Goal: Transaction & Acquisition: Purchase product/service

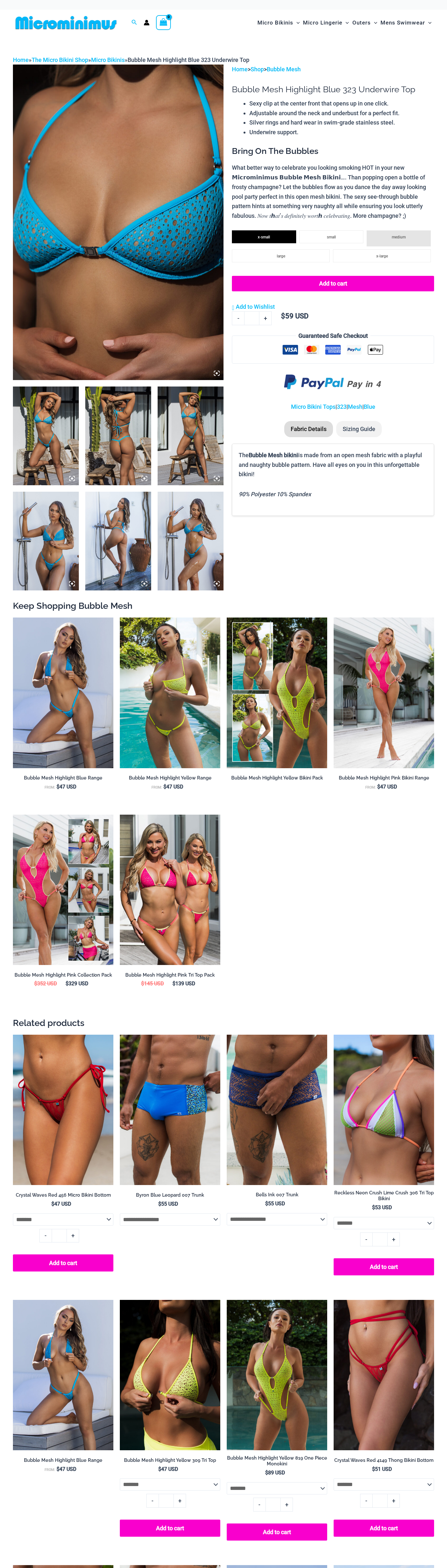
select select
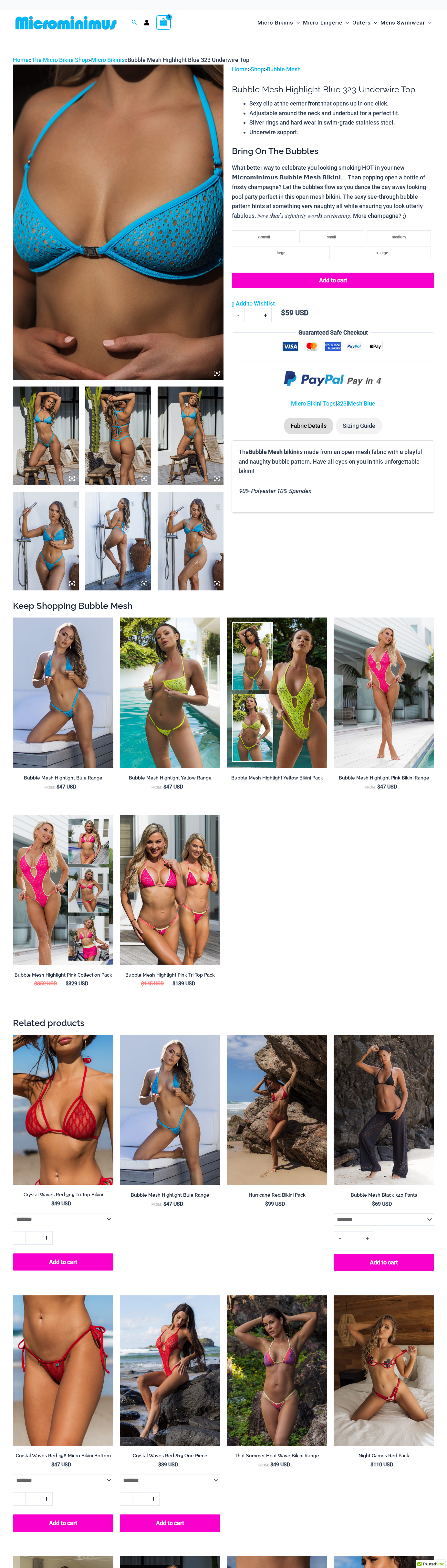
select select
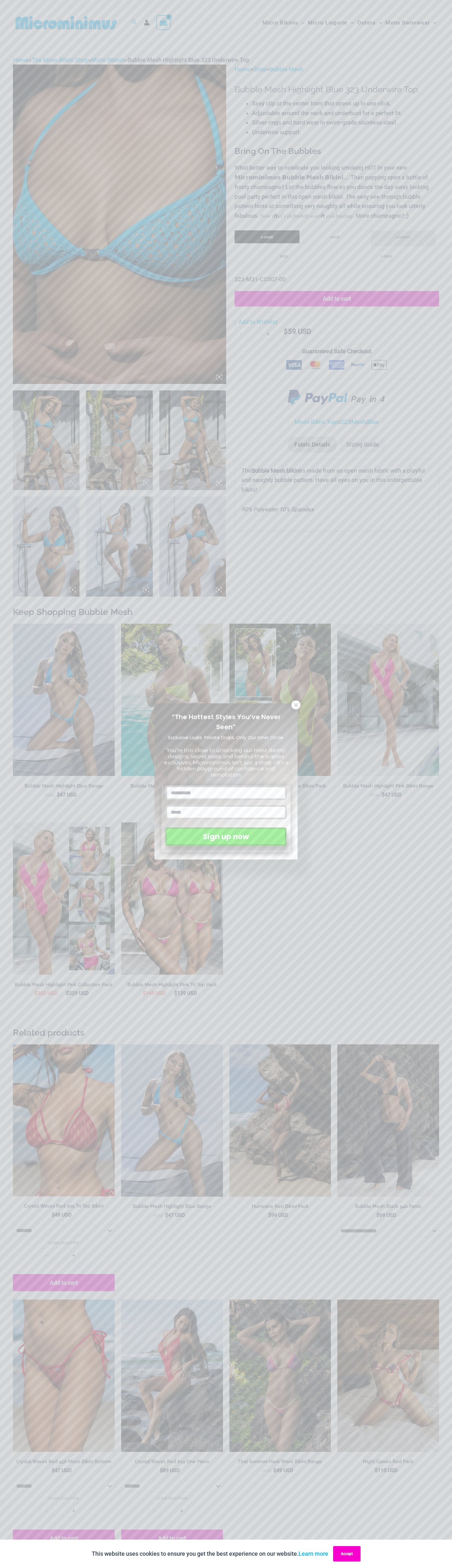
click at [347, 1554] on button "Accept" at bounding box center [346, 1553] width 27 height 15
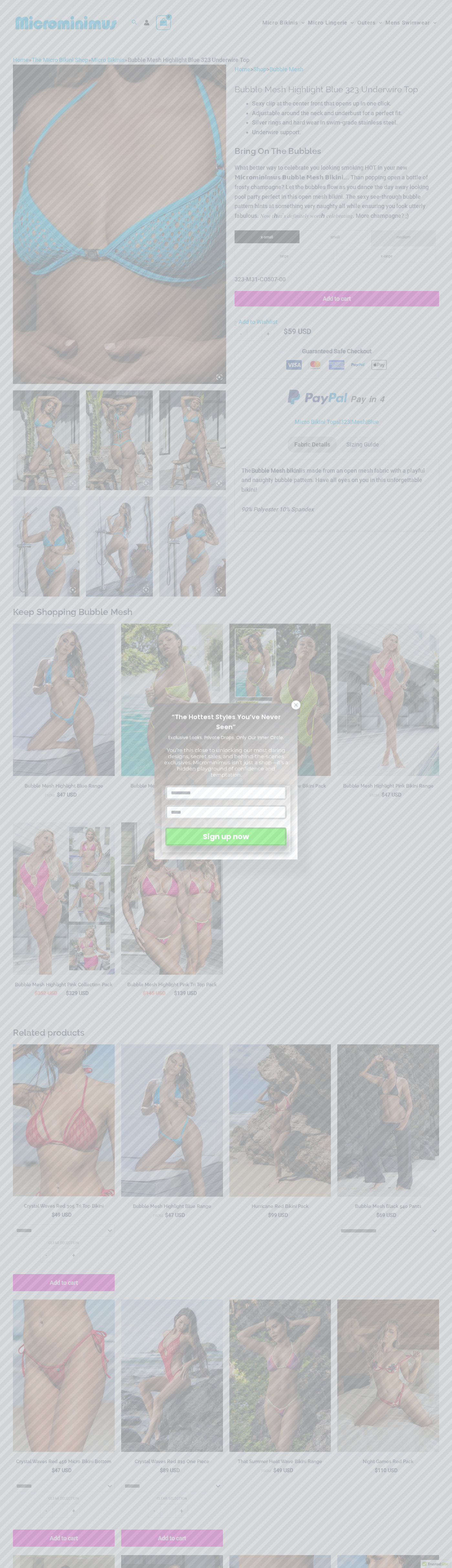
click at [296, 705] on icon at bounding box center [295, 705] width 4 height 4
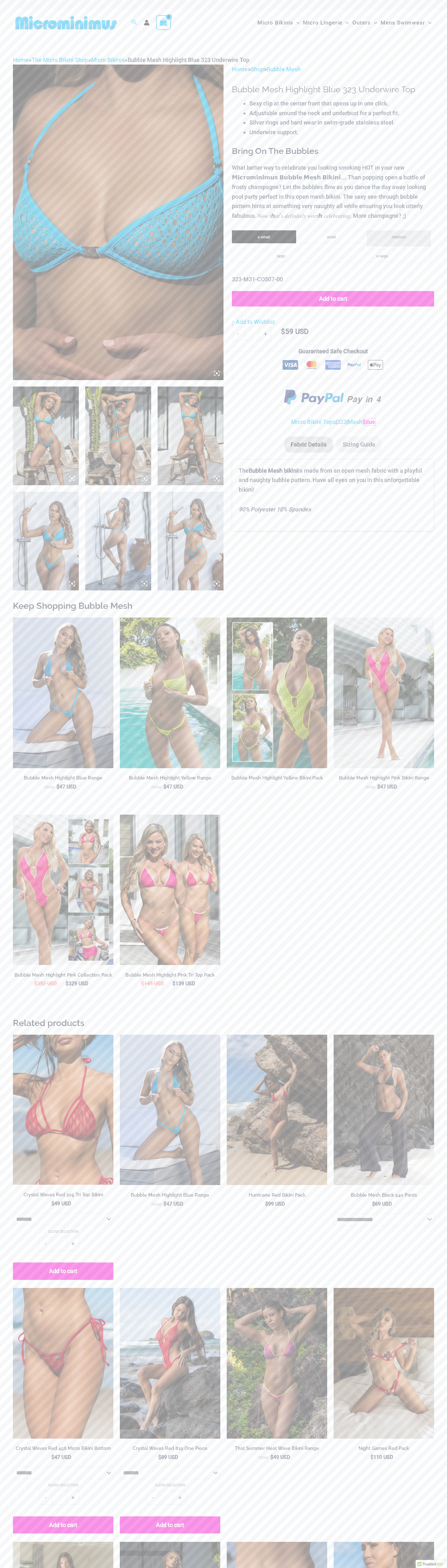
click at [373, 422] on link "Blue" at bounding box center [369, 421] width 12 height 7
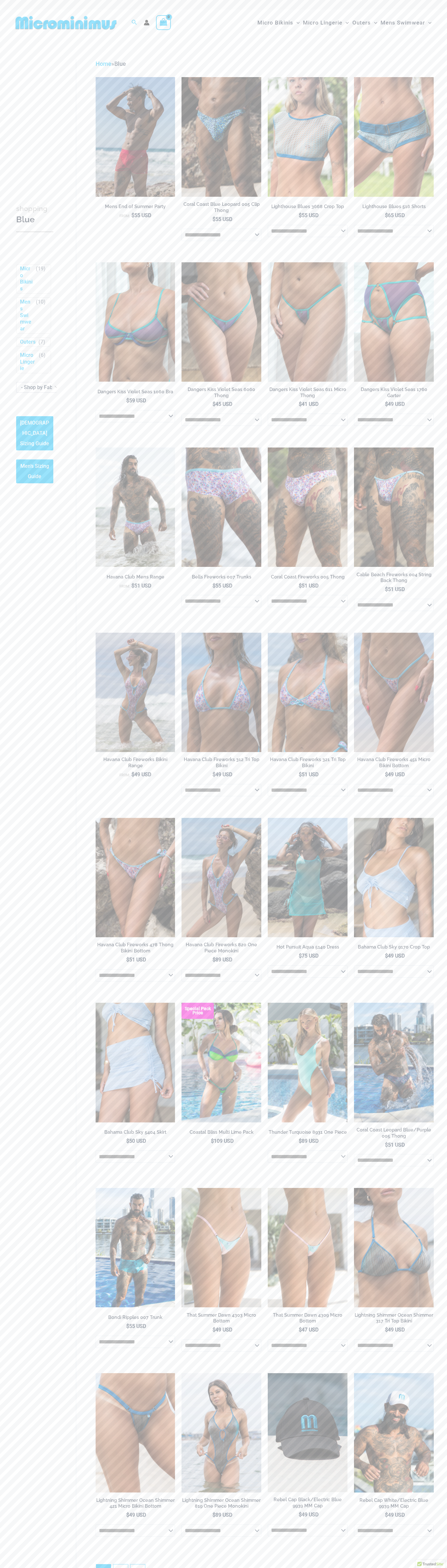
click at [294, 2] on body "Skip to content Search for: Search Search No products in the cart. No products …" at bounding box center [224, 877] width 447 height 1753
click at [423, 1139] on h2 "Coral Coast Leopard Blue/Purple 005 Thong" at bounding box center [393, 1133] width 80 height 12
click at [244, 1567] on html "Skip to content Search for: Search Search No products in the cart. No products …" at bounding box center [224, 877] width 447 height 1753
click at [25, 1200] on div "shopping Blue Filters Filters by Category Micro Bikinis ( 19 ) Mens Swimwear ( …" at bounding box center [224, 821] width 447 height 1570
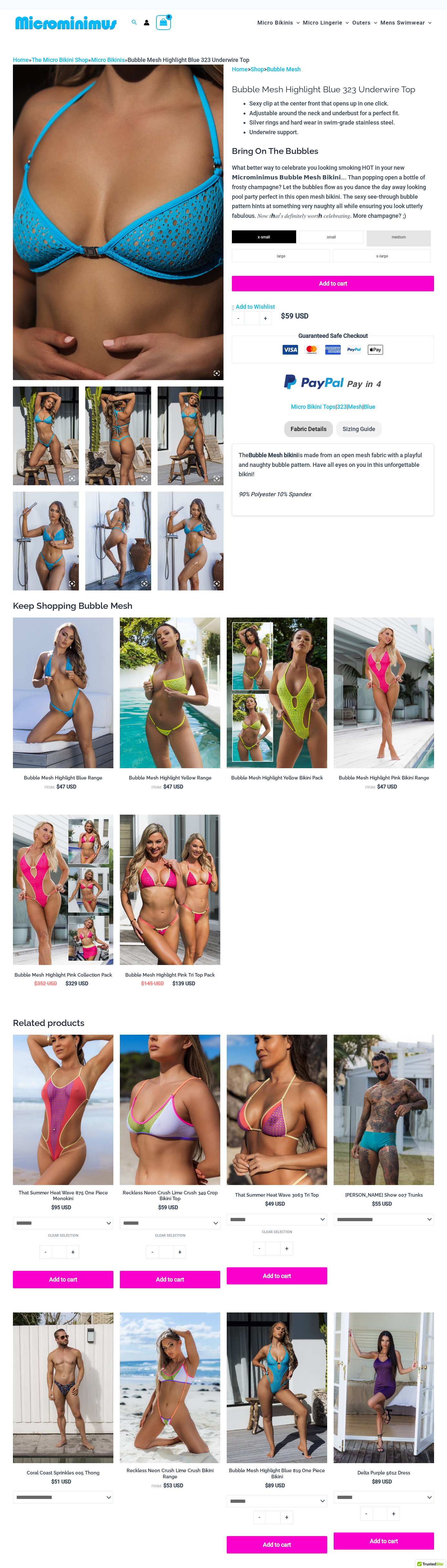
select select
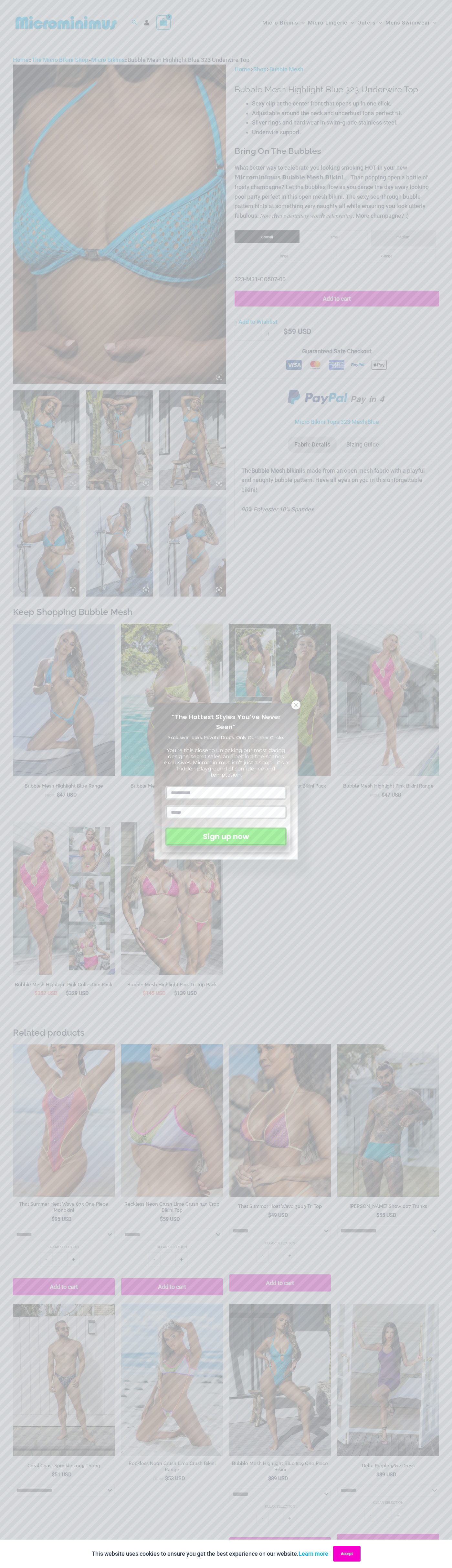
click at [347, 1554] on button "Accept" at bounding box center [346, 1553] width 27 height 15
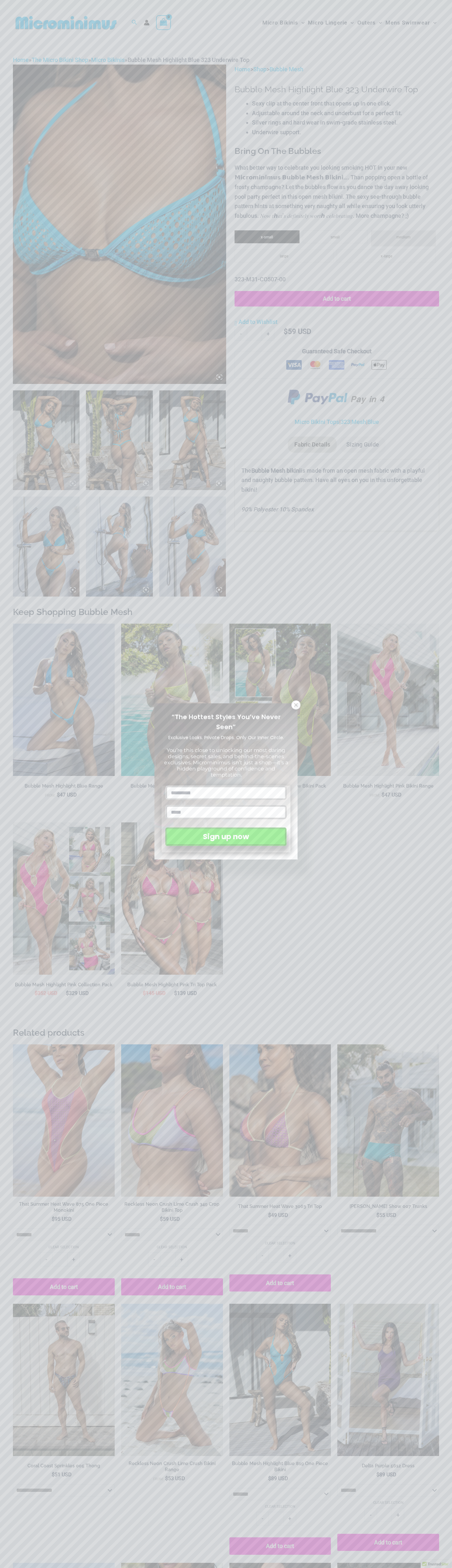
click at [226, 723] on span "“The Hottest Styles You’ve Never Seen”" at bounding box center [225, 721] width 109 height 19
select select "*****"
select select "******"
click at [296, 705] on icon at bounding box center [295, 705] width 4 height 4
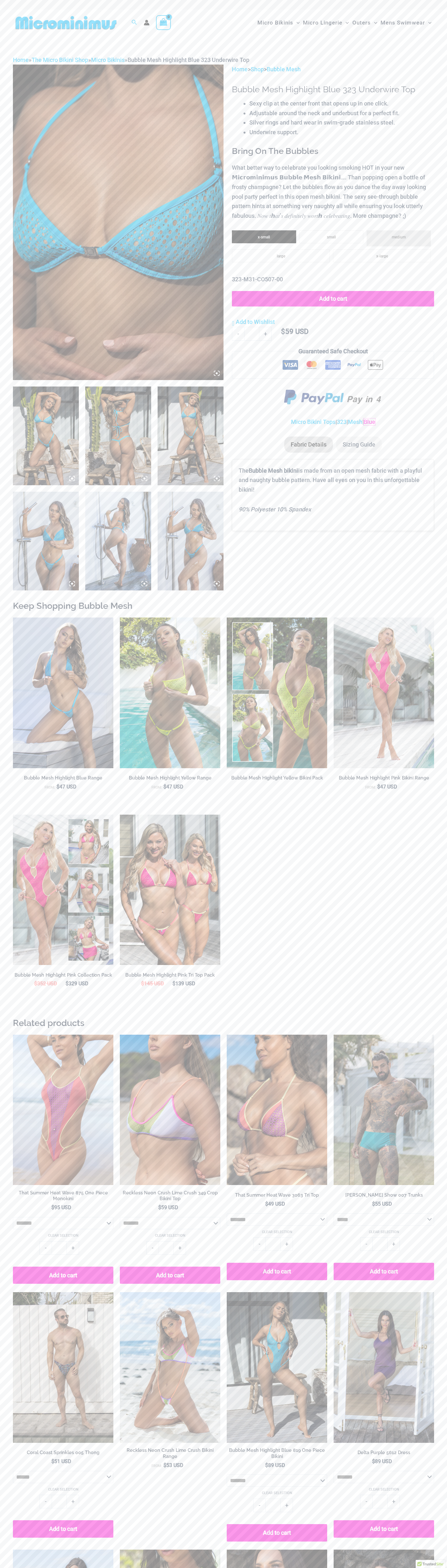
click at [373, 422] on link "Blue" at bounding box center [369, 421] width 12 height 7
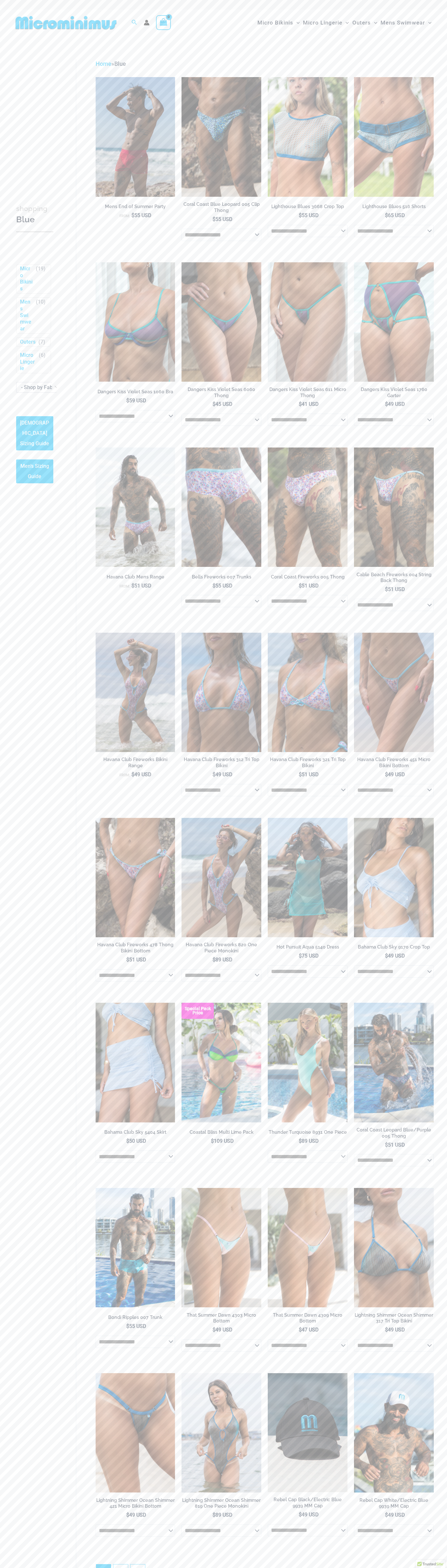
click at [143, 28] on div "Search for: Search Search No products in the cart. No products in the cart. Con…" at bounding box center [111, 23] width 197 height 26
click at [95, 1567] on html "Skip to content Search for: Search Search No products in the cart. No products …" at bounding box center [224, 877] width 447 height 1753
click at [2, 782] on div "shopping Blue Filters Filters by Category Micro Bikinis ( 19 ) Mens Swimwear ( …" at bounding box center [224, 821] width 447 height 1570
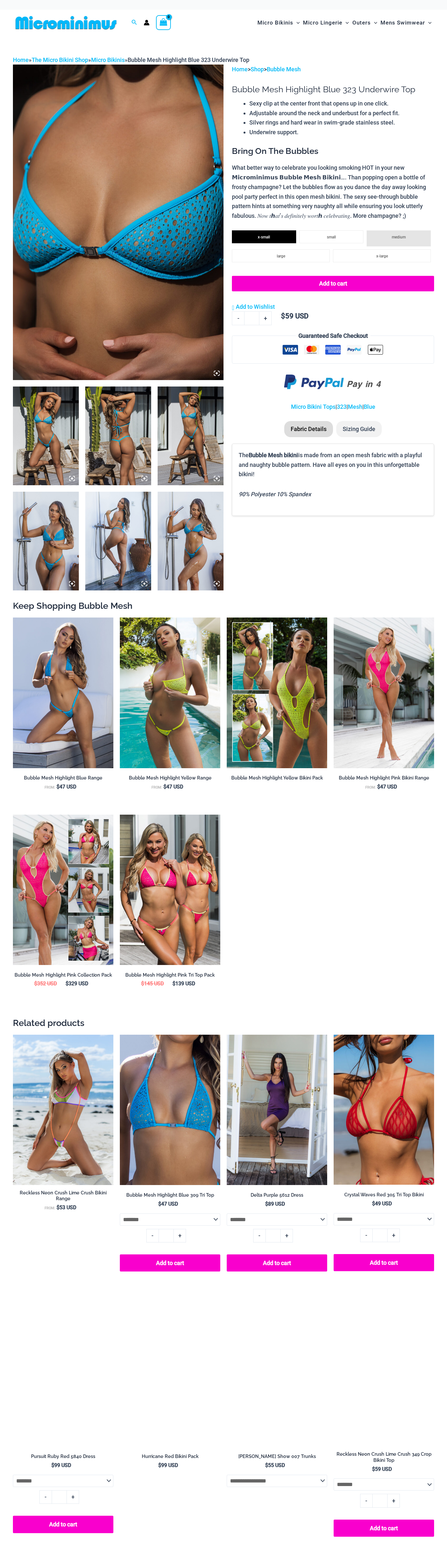
select select
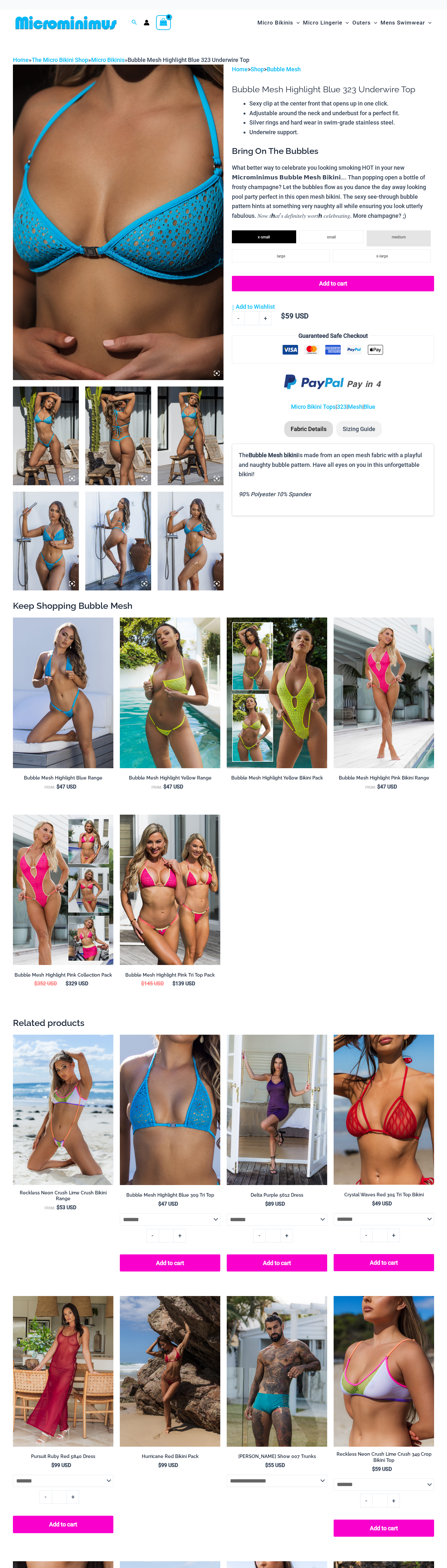
select select
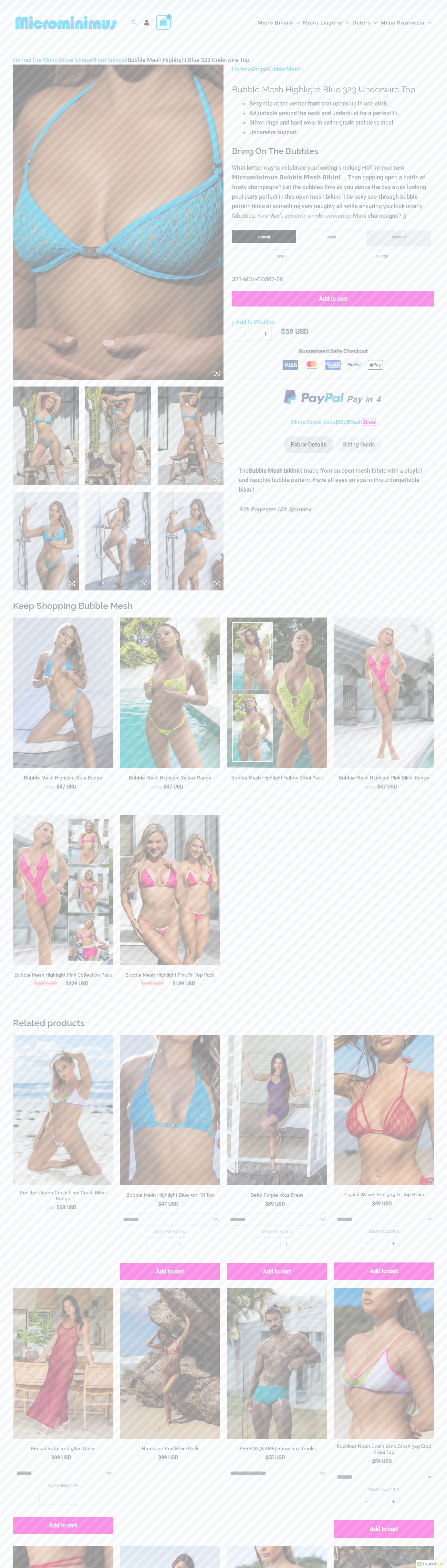
click at [373, 422] on link "Blue" at bounding box center [369, 421] width 12 height 7
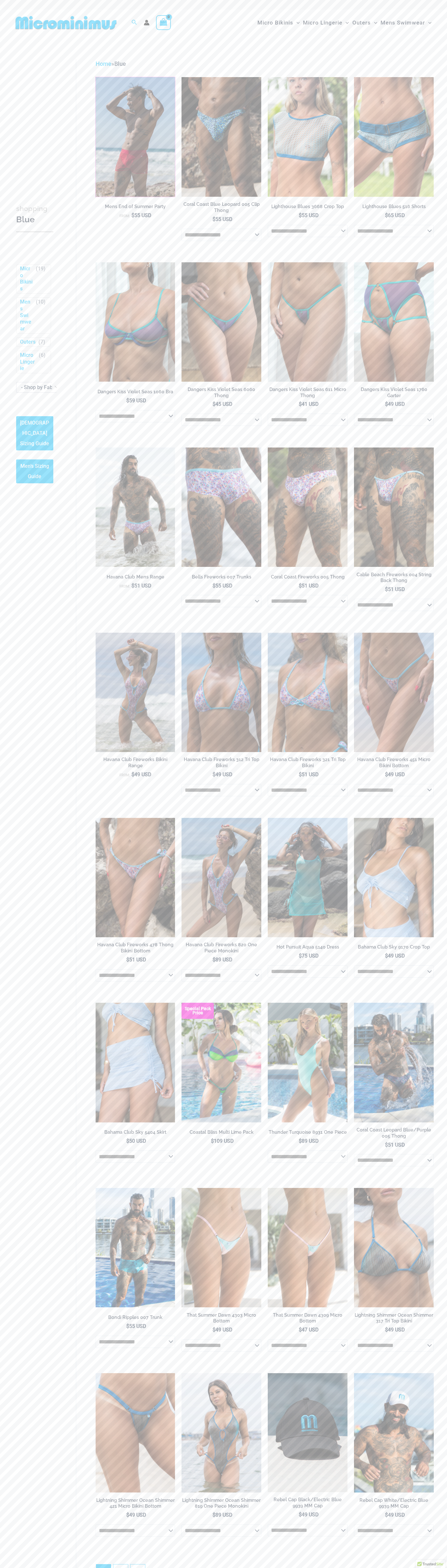
click at [135, 137] on div at bounding box center [135, 137] width 80 height 119
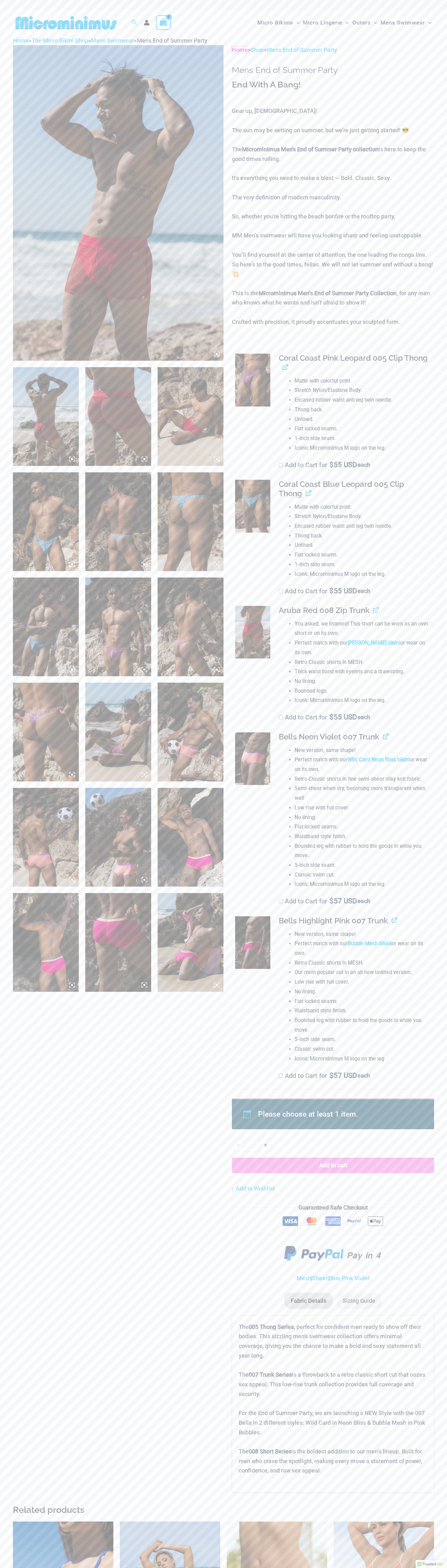
click at [240, 50] on link "Home" at bounding box center [240, 49] width 16 height 7
